Goal: Obtain resource: Download file/media

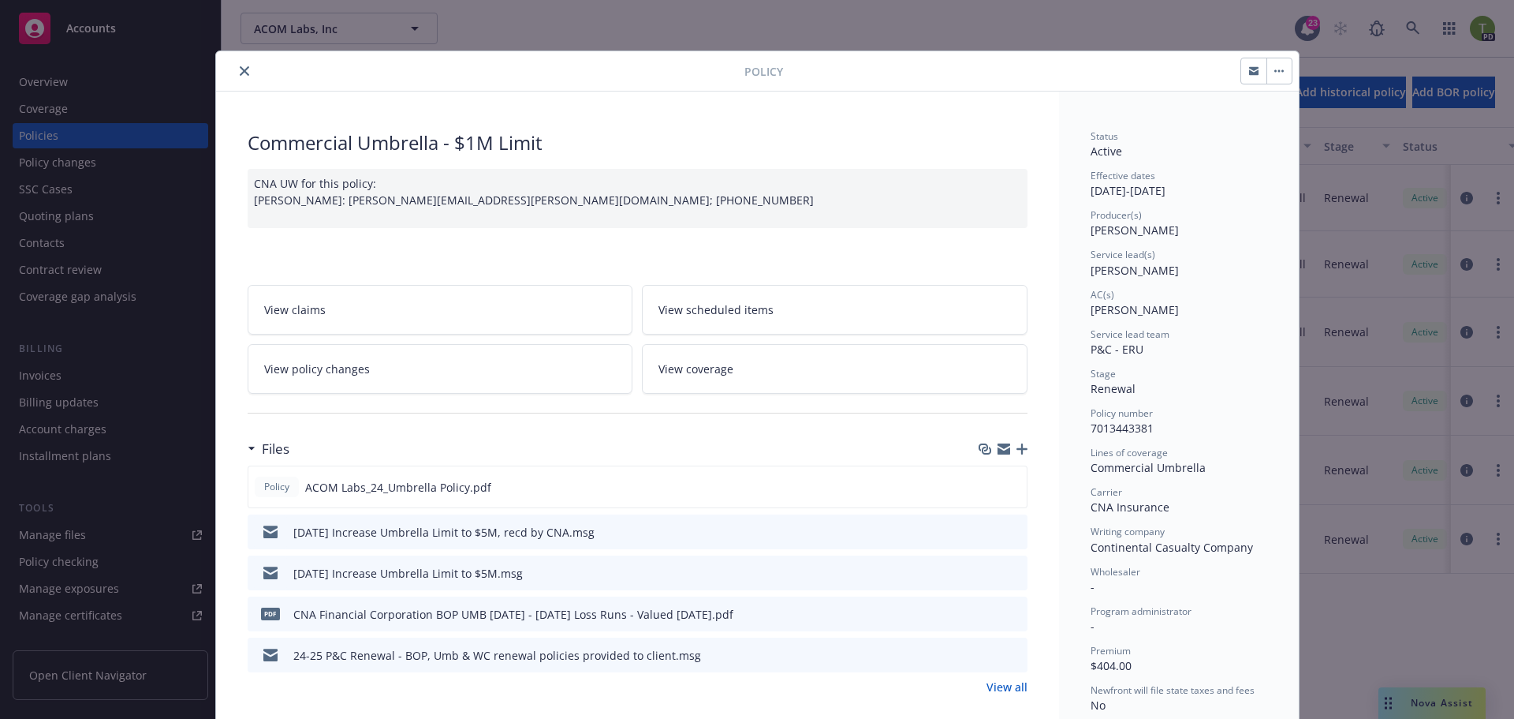
click at [240, 71] on icon "close" at bounding box center [244, 70] width 9 height 9
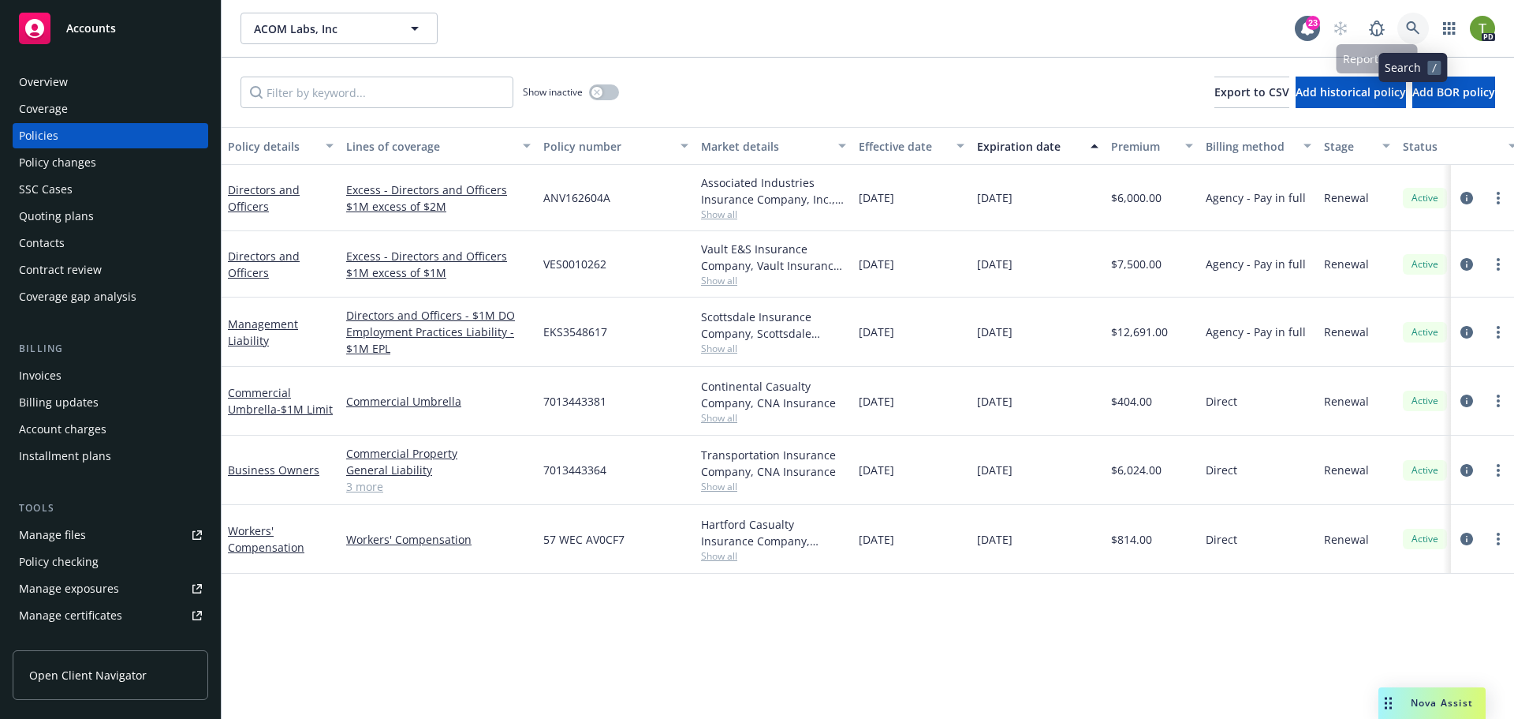
click at [1417, 33] on icon at bounding box center [1413, 28] width 14 height 14
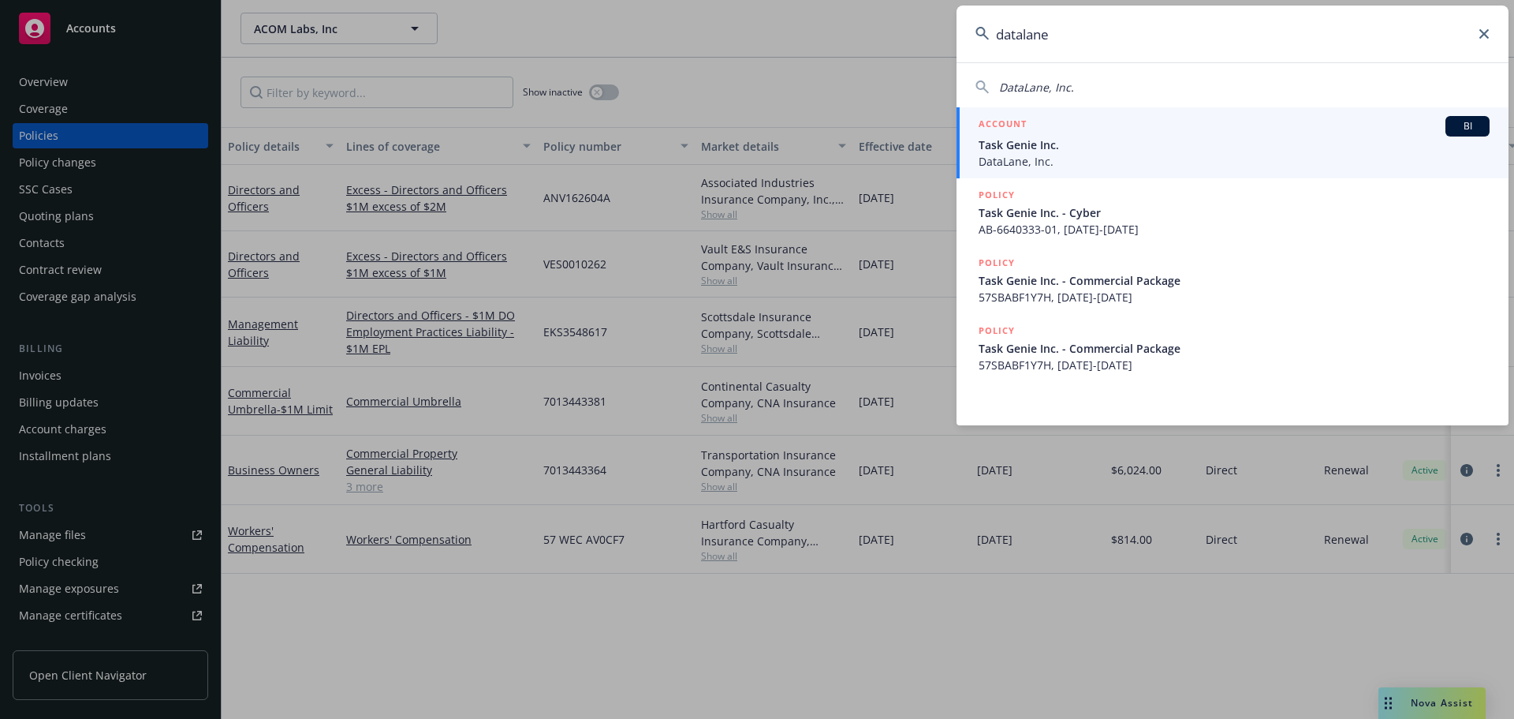
click at [1025, 91] on span "DataLane, Inc." at bounding box center [1036, 87] width 75 height 15
type input "DataLane, Inc."
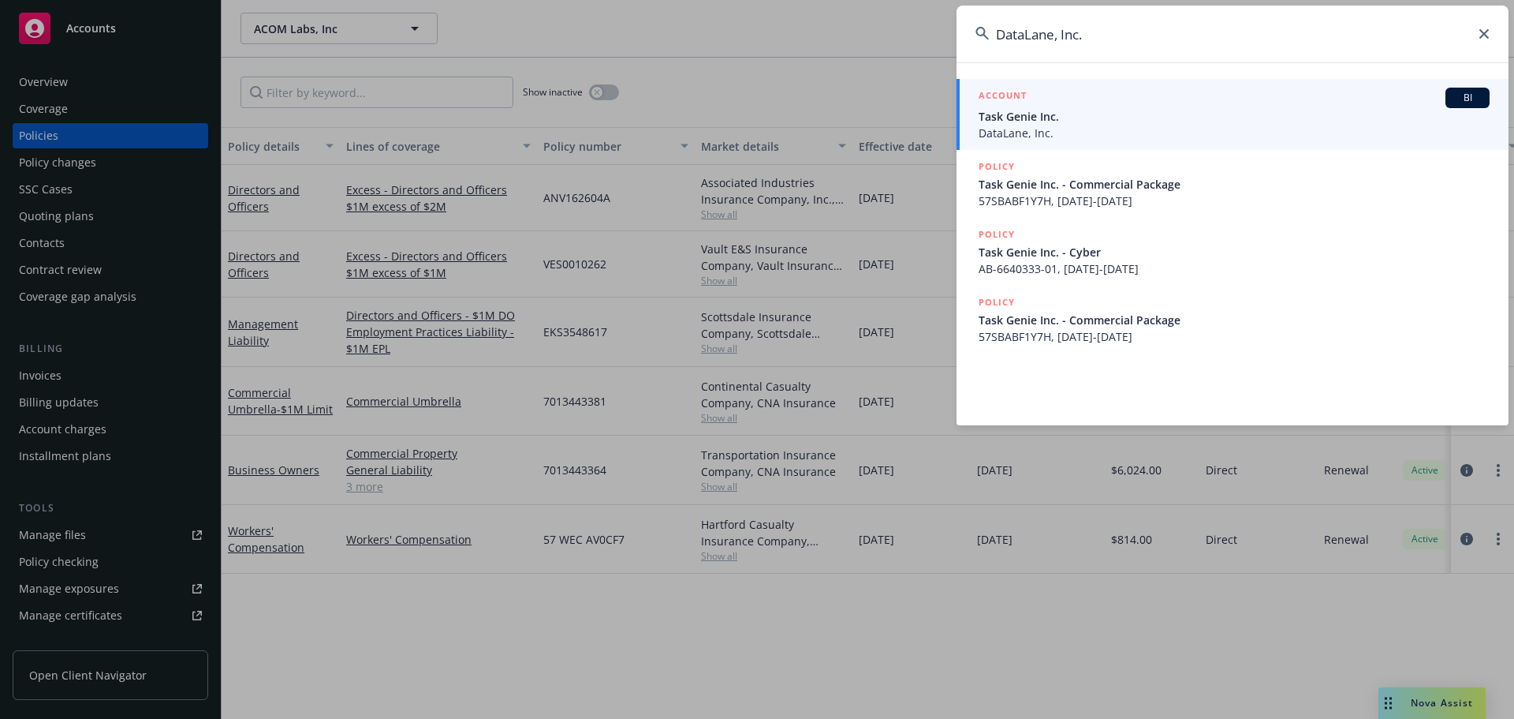
click at [1025, 113] on span "Task Genie Inc." at bounding box center [1234, 116] width 511 height 17
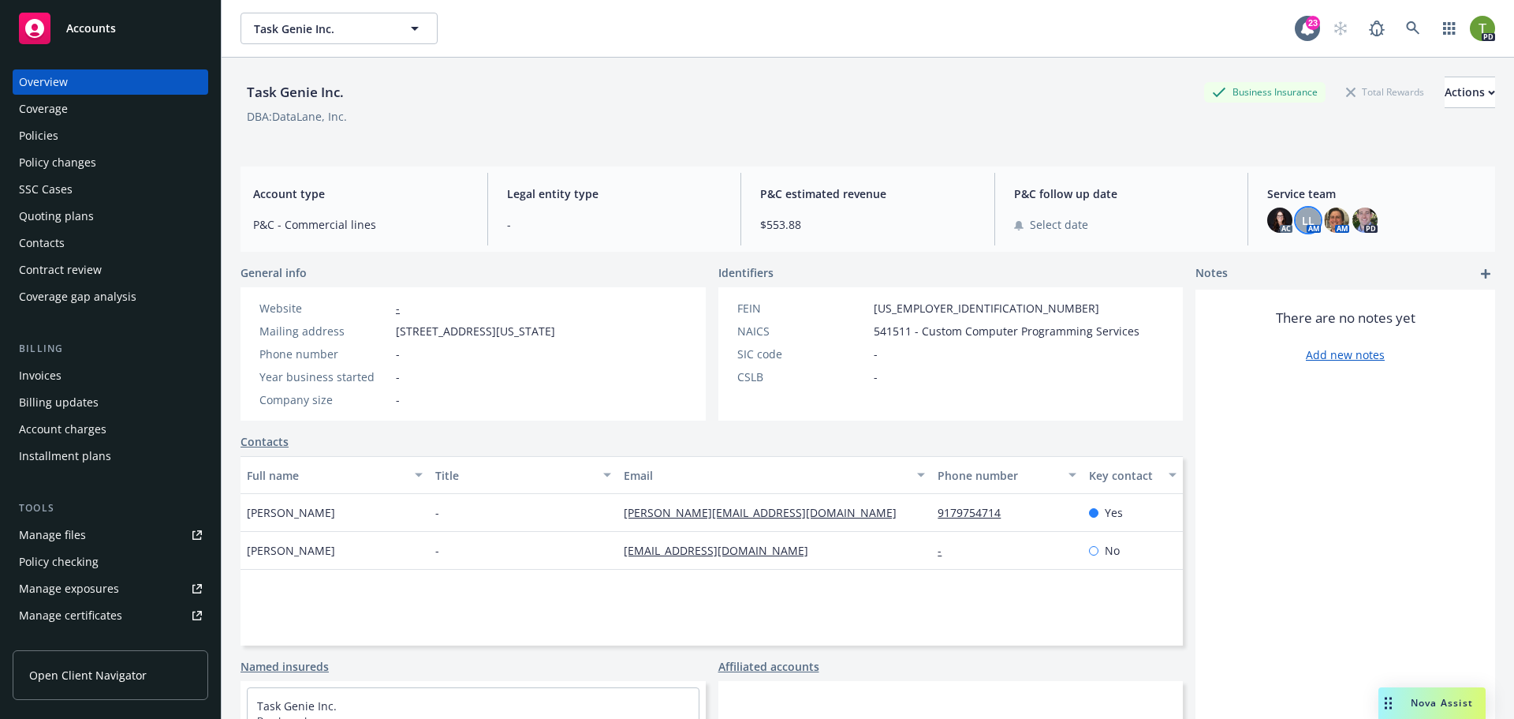
click at [1305, 225] on span "LL" at bounding box center [1308, 220] width 13 height 17
click at [39, 133] on div "Policies" at bounding box center [38, 135] width 39 height 25
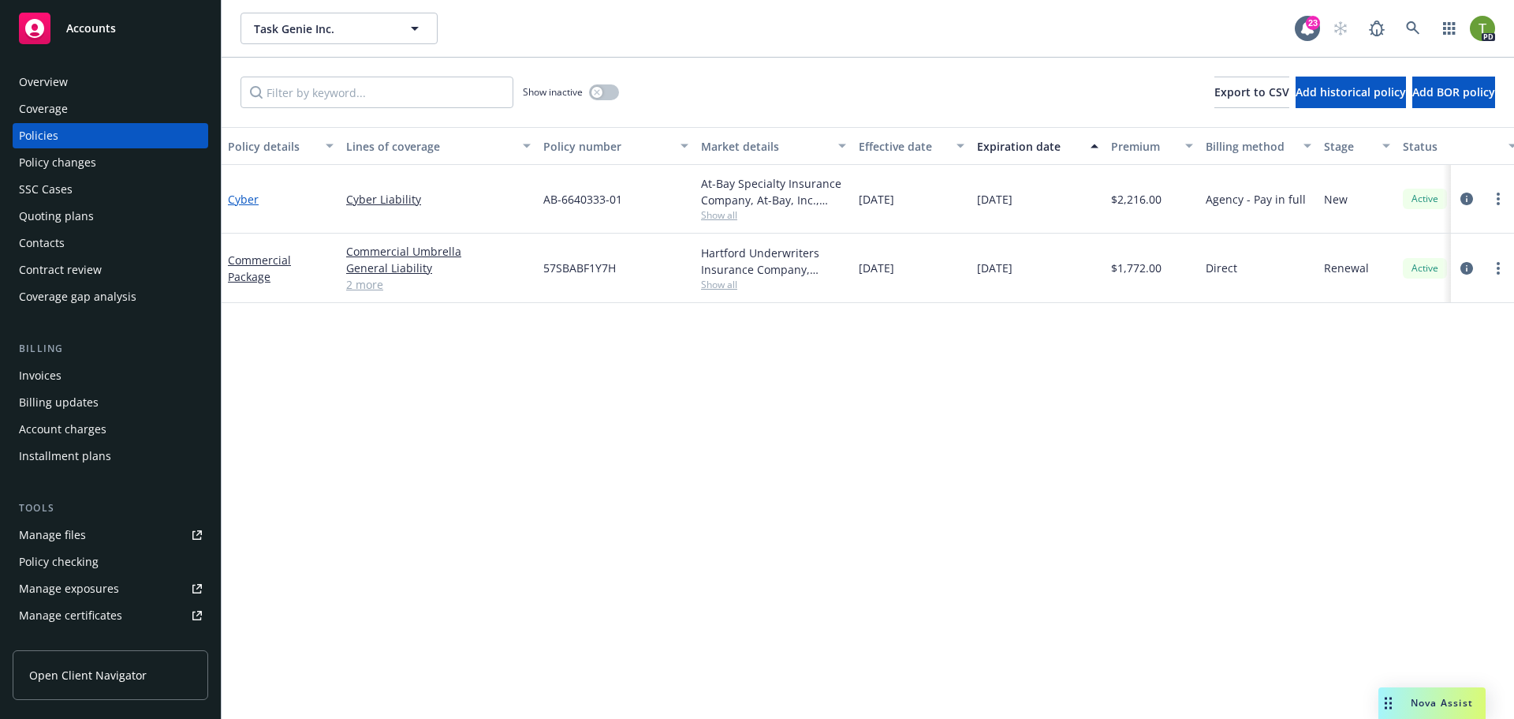
click at [237, 196] on link "Cyber" at bounding box center [243, 199] width 31 height 15
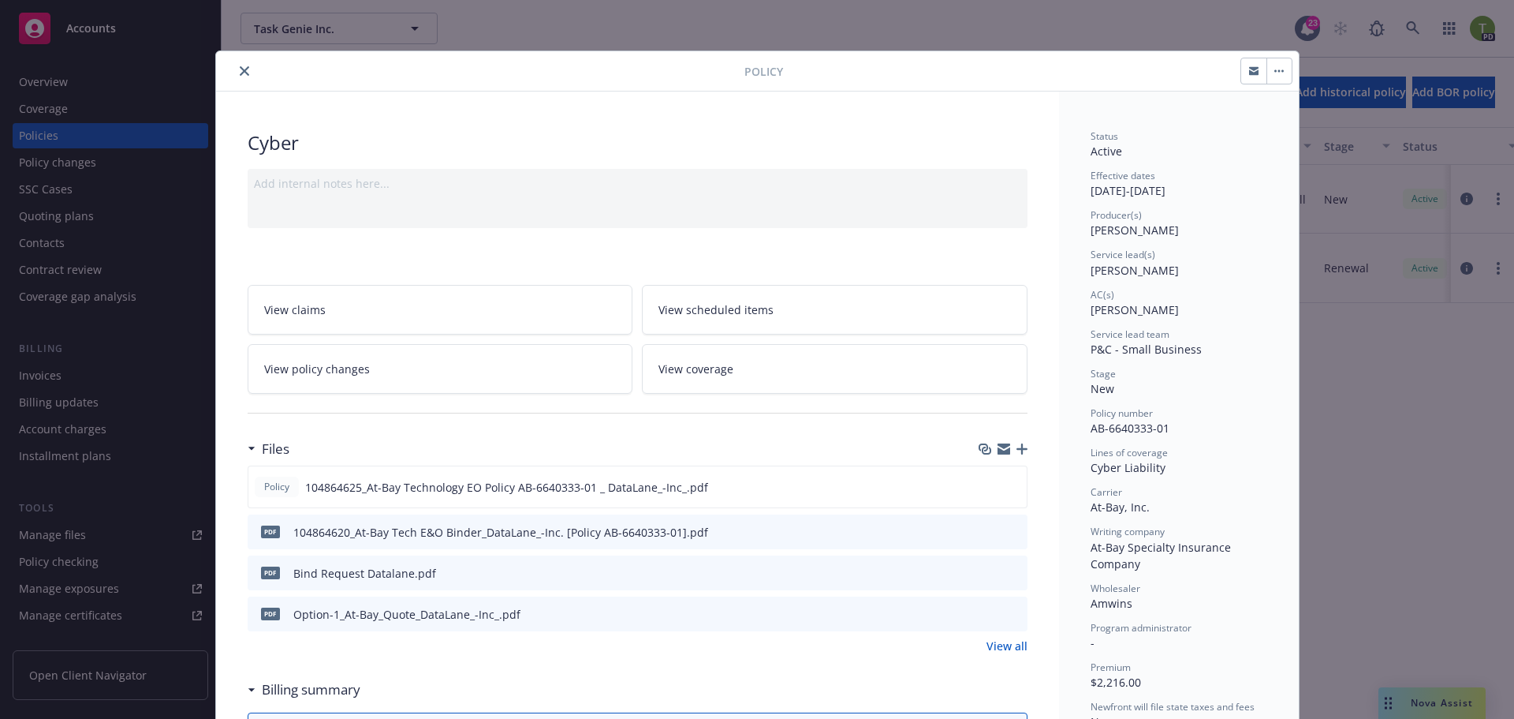
click at [1011, 574] on icon "preview file" at bounding box center [1013, 571] width 14 height 11
click at [985, 573] on icon "download file" at bounding box center [986, 572] width 13 height 13
click at [1007, 570] on icon "preview file" at bounding box center [1013, 571] width 14 height 11
click at [244, 73] on button "close" at bounding box center [244, 71] width 19 height 19
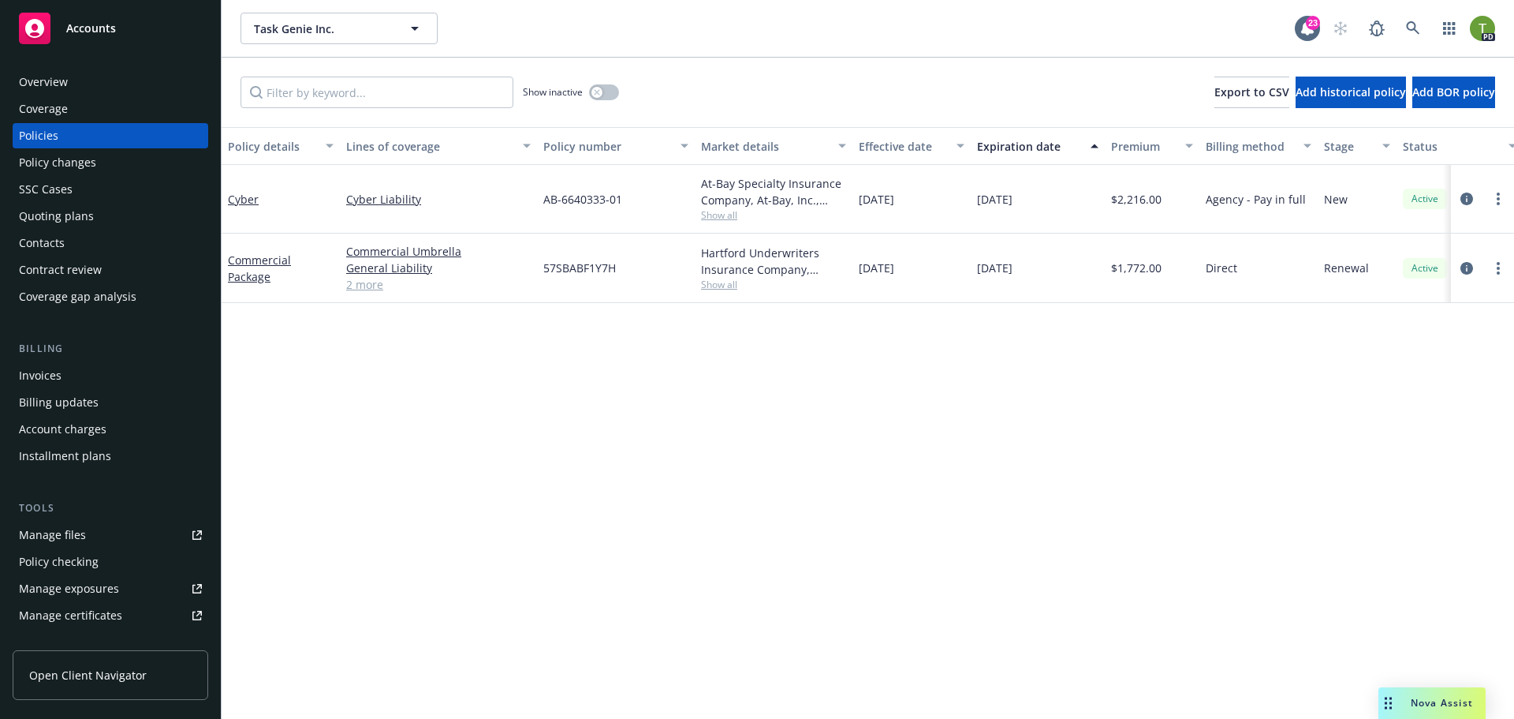
click at [117, 73] on div "Overview" at bounding box center [110, 81] width 183 height 25
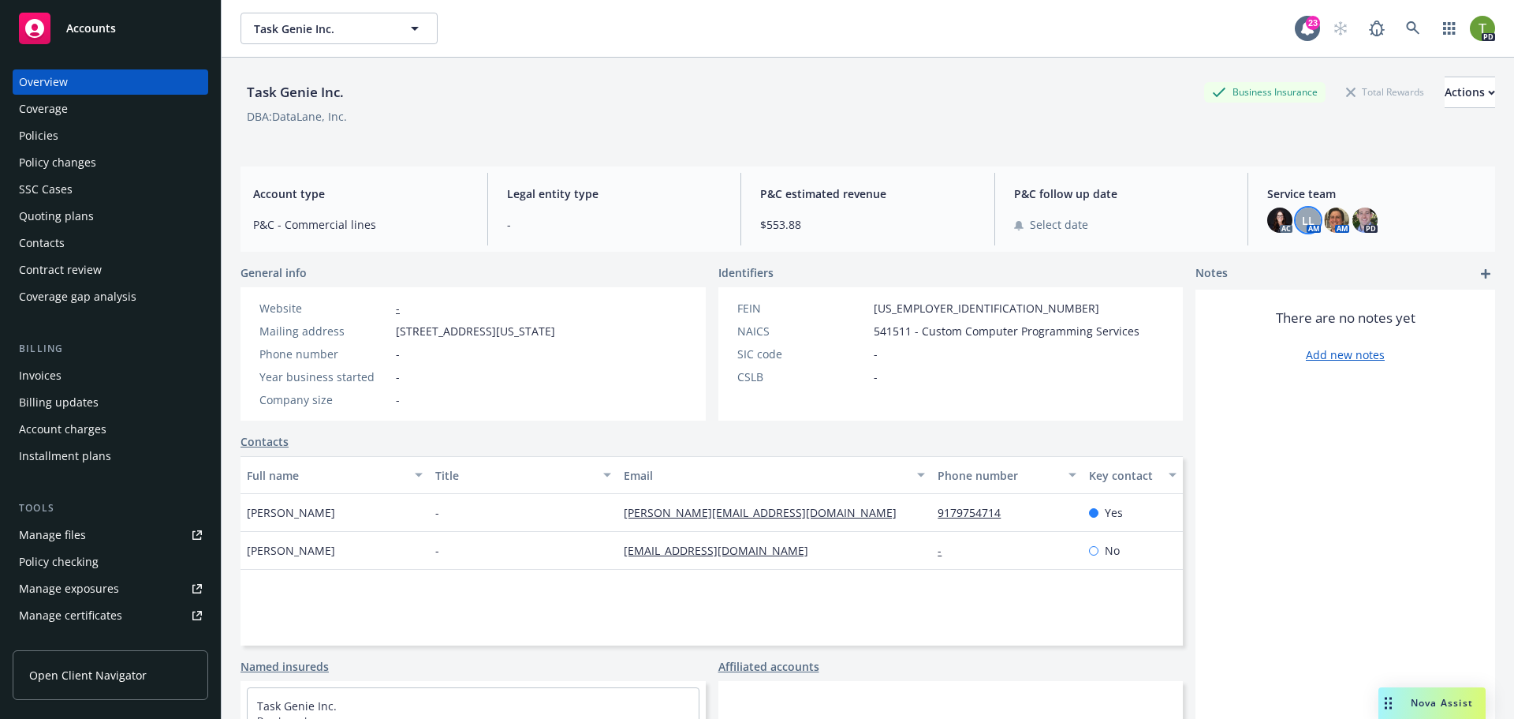
click at [1296, 229] on div "LL" at bounding box center [1308, 219] width 25 height 25
click at [1297, 255] on div at bounding box center [1288, 261] width 19 height 19
click at [1292, 255] on link "close" at bounding box center [1288, 261] width 19 height 19
click at [1302, 221] on span "LL" at bounding box center [1308, 220] width 13 height 17
